Goal: Find specific page/section: Find specific page/section

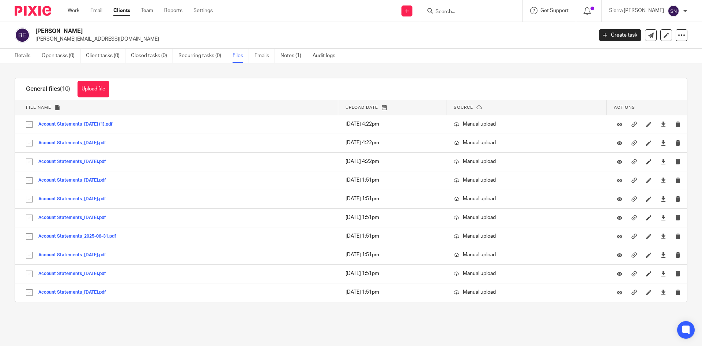
click at [124, 10] on link "Clients" at bounding box center [121, 10] width 17 height 7
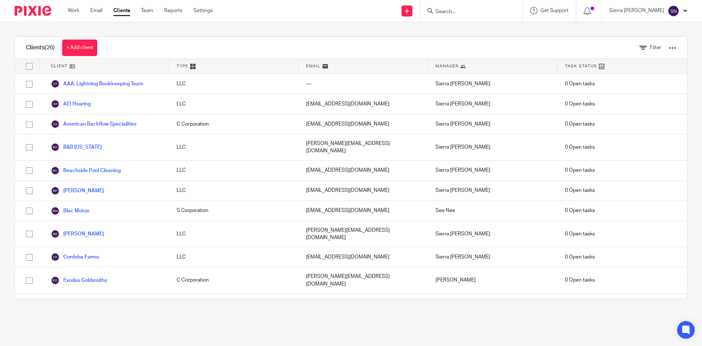
click at [82, 166] on link "Beachside Pool Cleaning" at bounding box center [86, 170] width 70 height 9
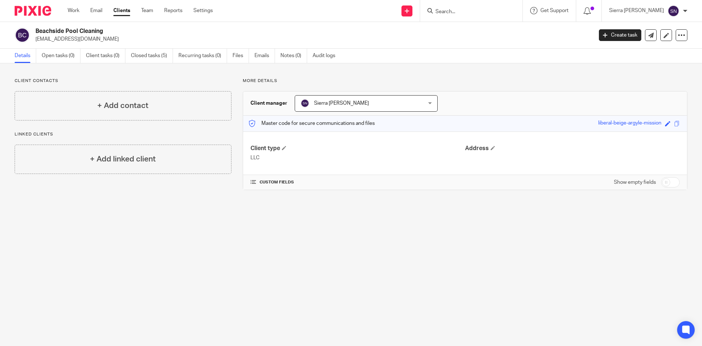
click at [232, 55] on ul "Details Open tasks (0) Client tasks (0) Closed tasks (5) Recurring tasks (0) Fi…" at bounding box center [181, 56] width 332 height 14
click at [239, 54] on link "Files" at bounding box center [241, 56] width 16 height 14
click at [236, 54] on link "Files" at bounding box center [241, 56] width 16 height 14
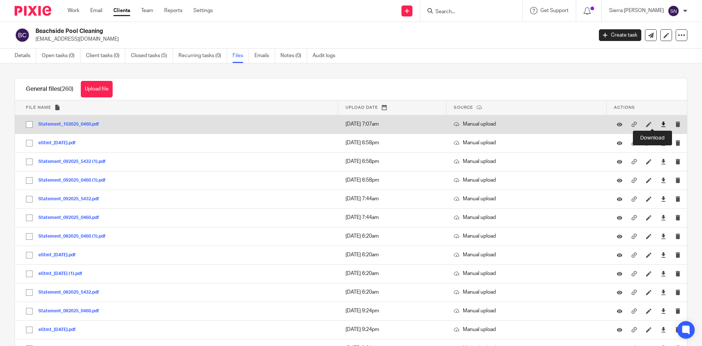
click at [661, 124] on icon at bounding box center [663, 123] width 5 height 5
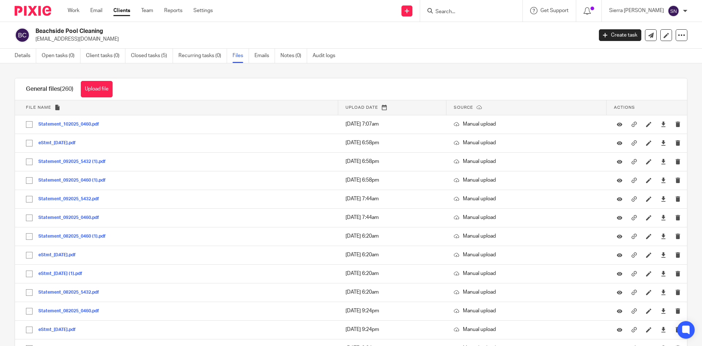
click at [124, 14] on link "Clients" at bounding box center [121, 10] width 17 height 7
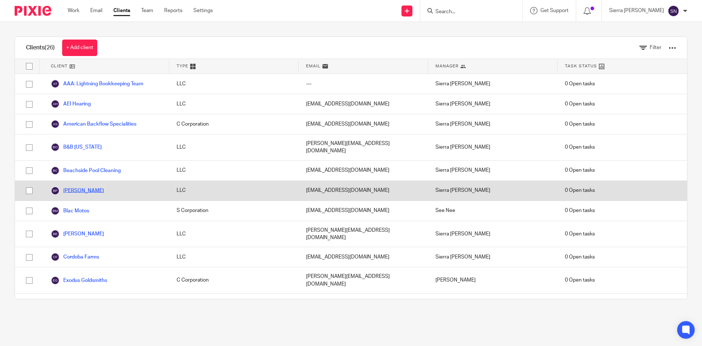
click at [89, 186] on link "Beckie Perez" at bounding box center [77, 190] width 53 height 9
